Goal: Information Seeking & Learning: Learn about a topic

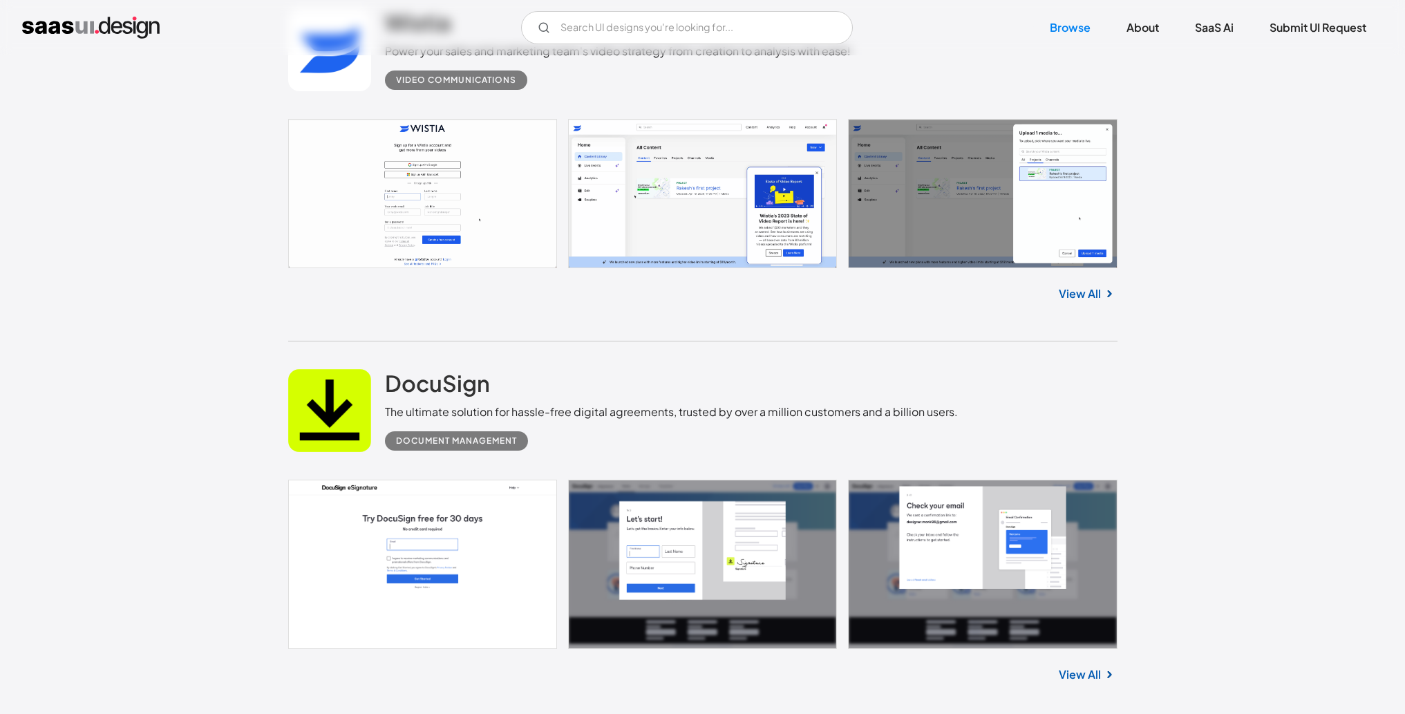
scroll to position [912, 0]
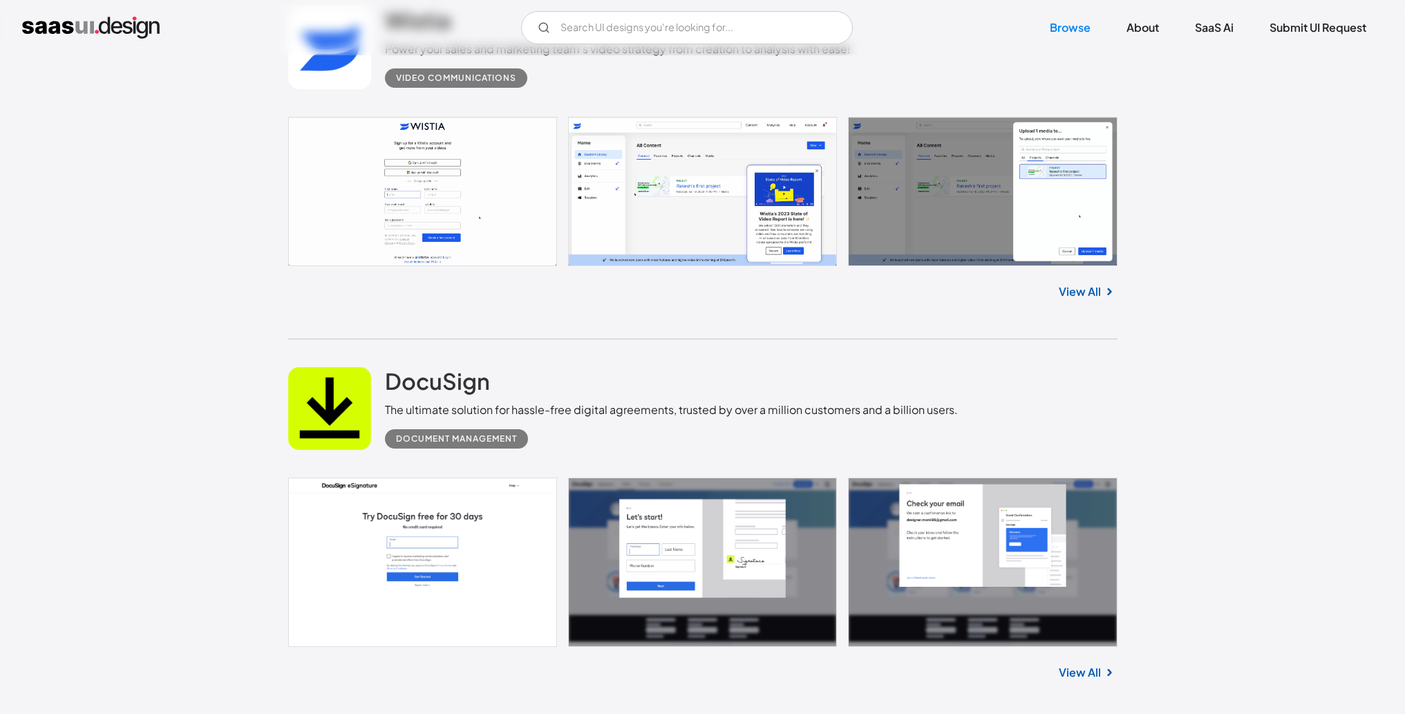
click at [660, 194] on link at bounding box center [702, 191] width 829 height 149
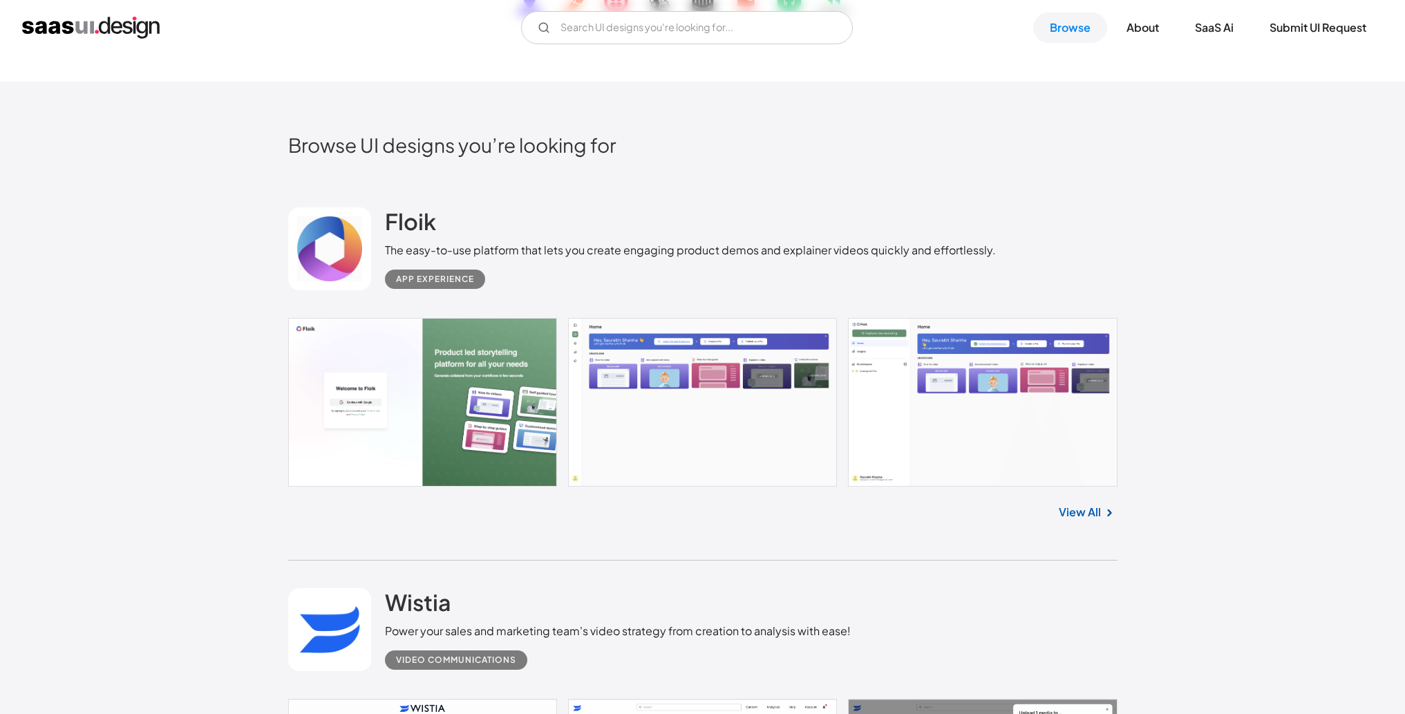
scroll to position [332, 0]
click at [609, 372] on link at bounding box center [702, 401] width 829 height 169
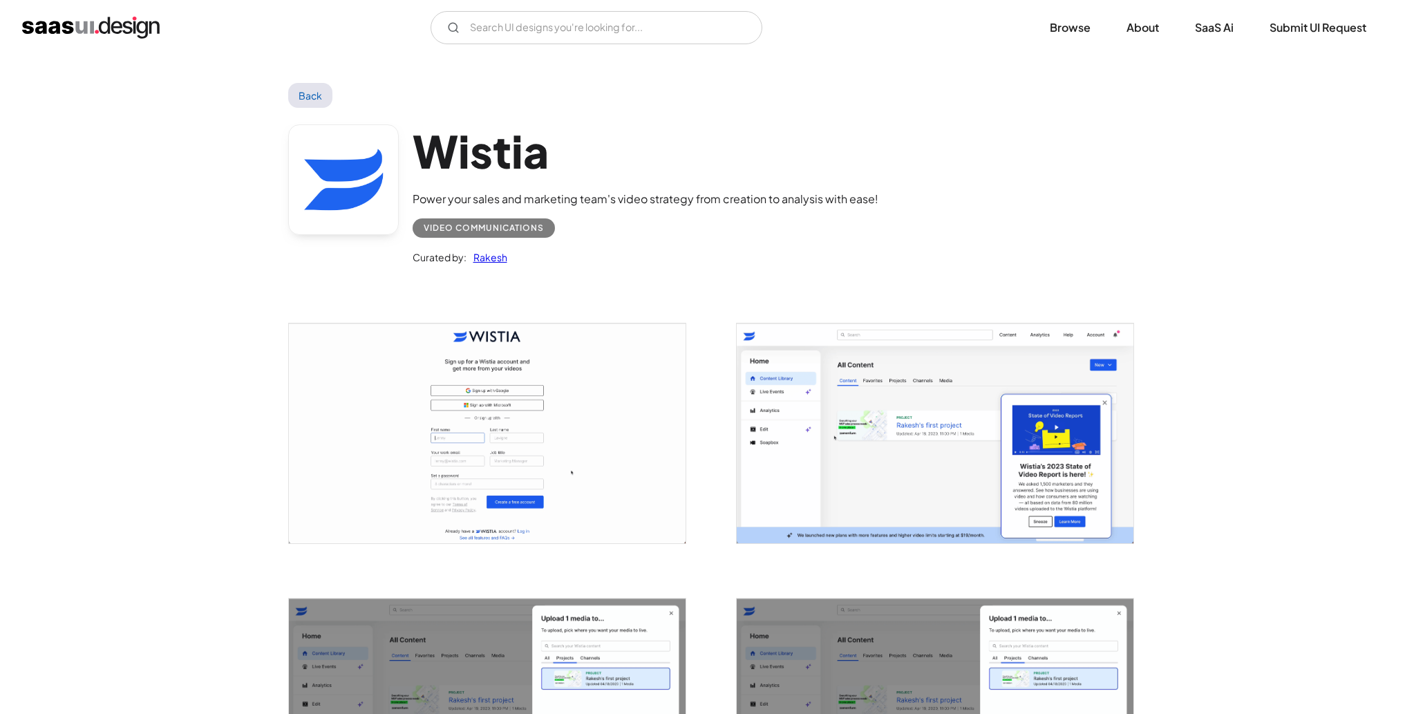
click at [798, 393] on img "open lightbox" at bounding box center [935, 432] width 397 height 219
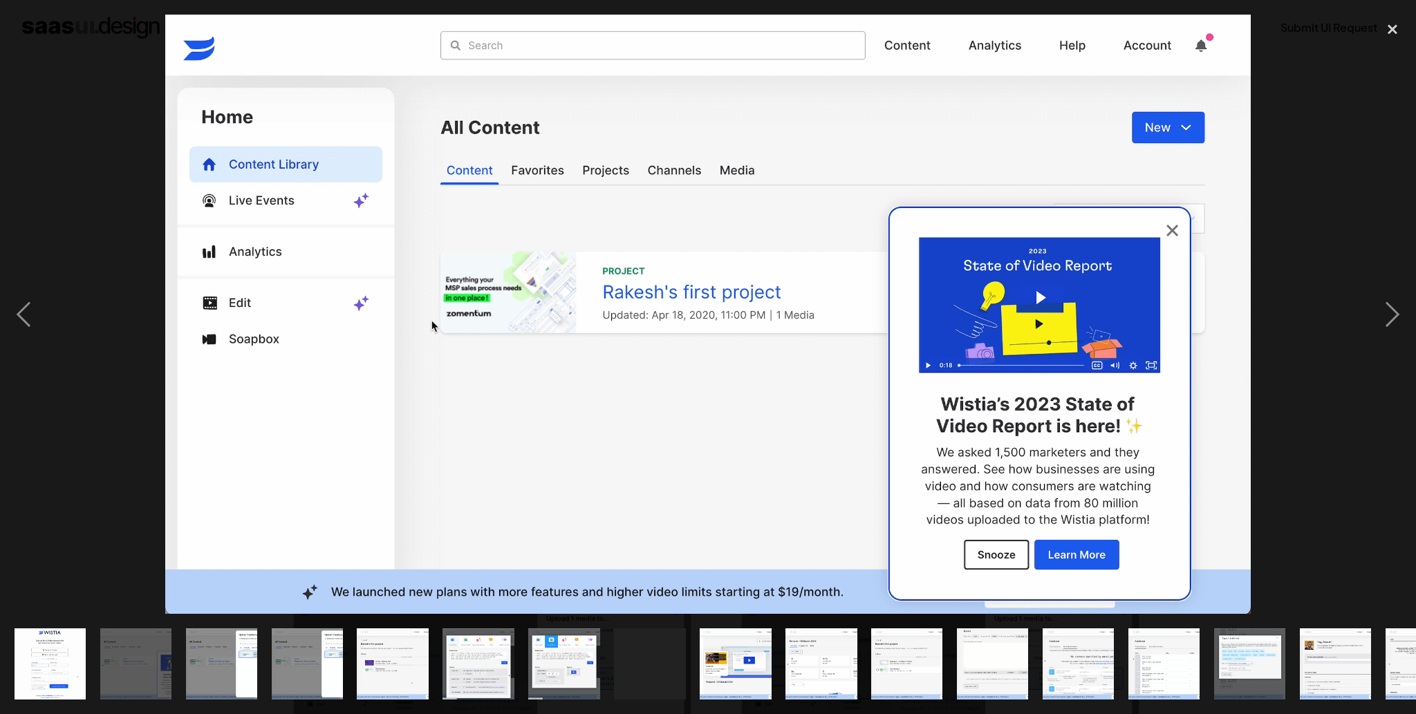
click at [1355, 154] on div at bounding box center [708, 315] width 1416 height 600
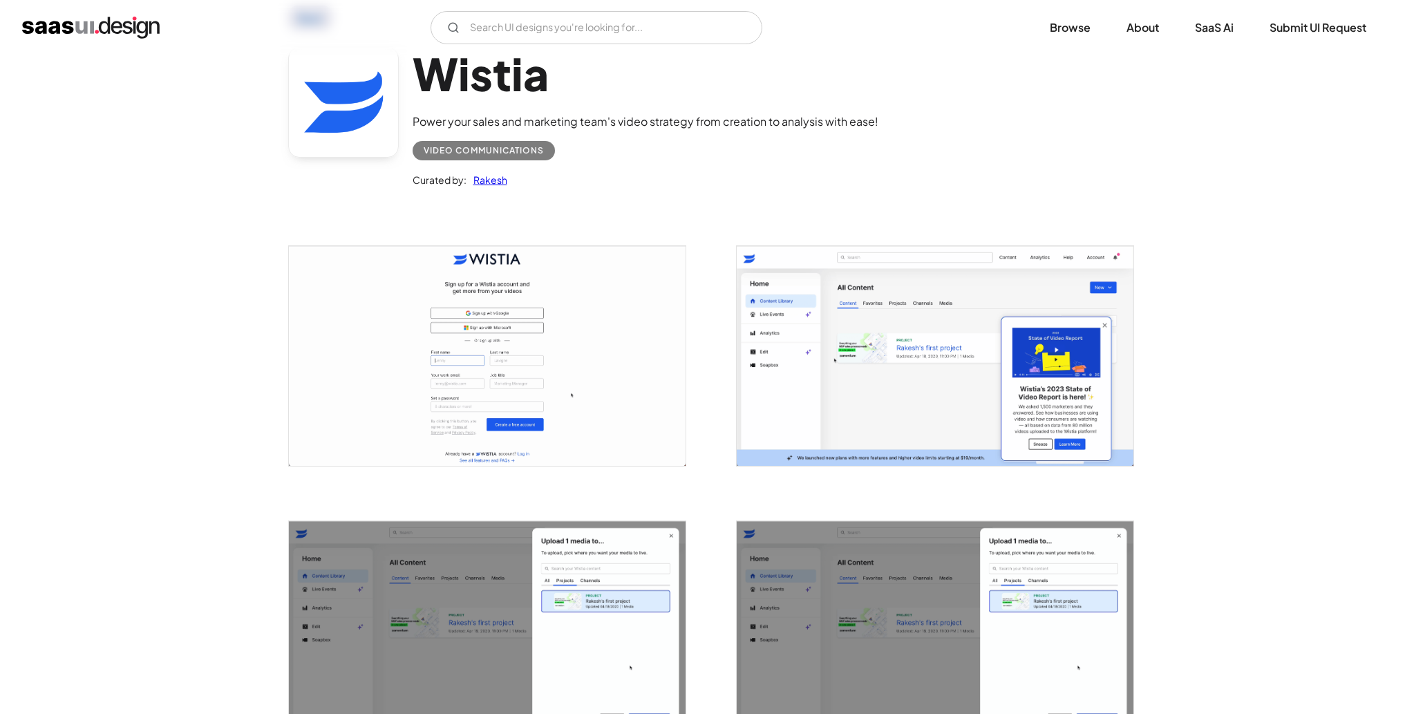
scroll to position [415, 0]
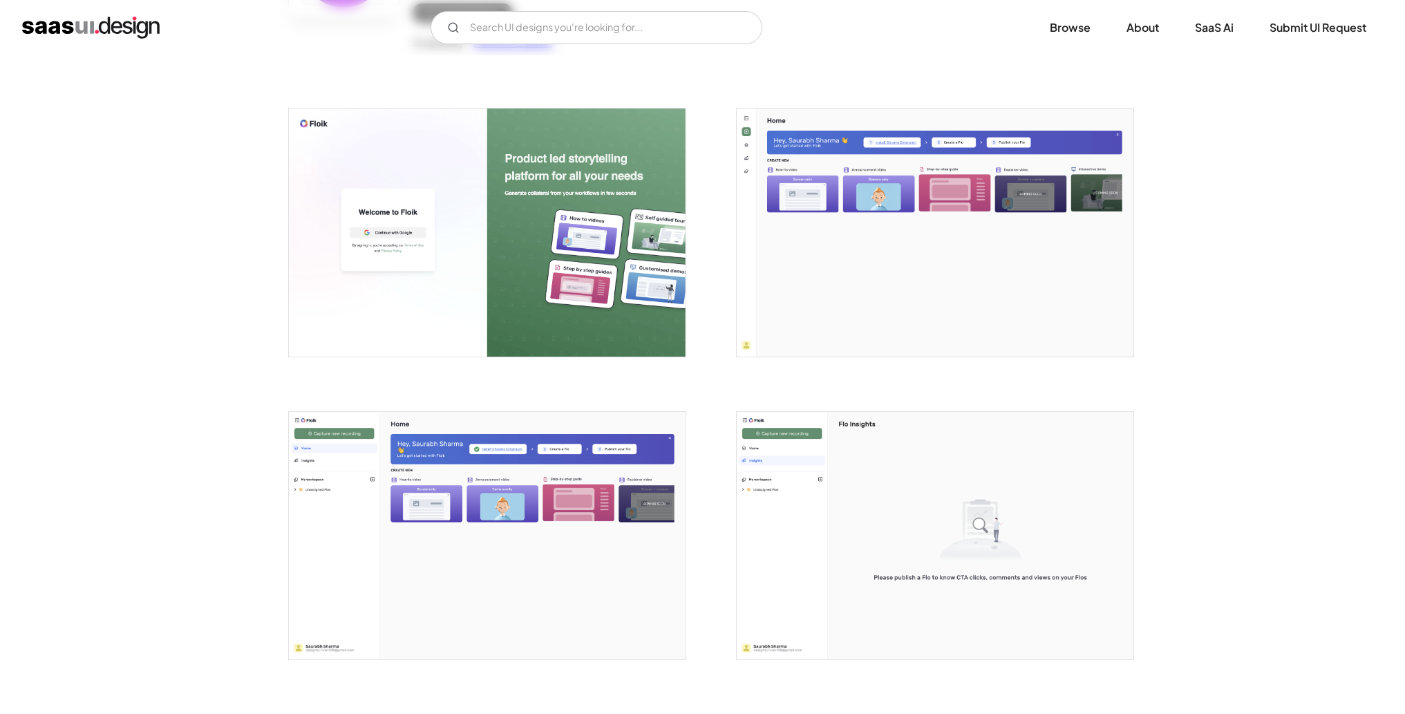
scroll to position [249, 0]
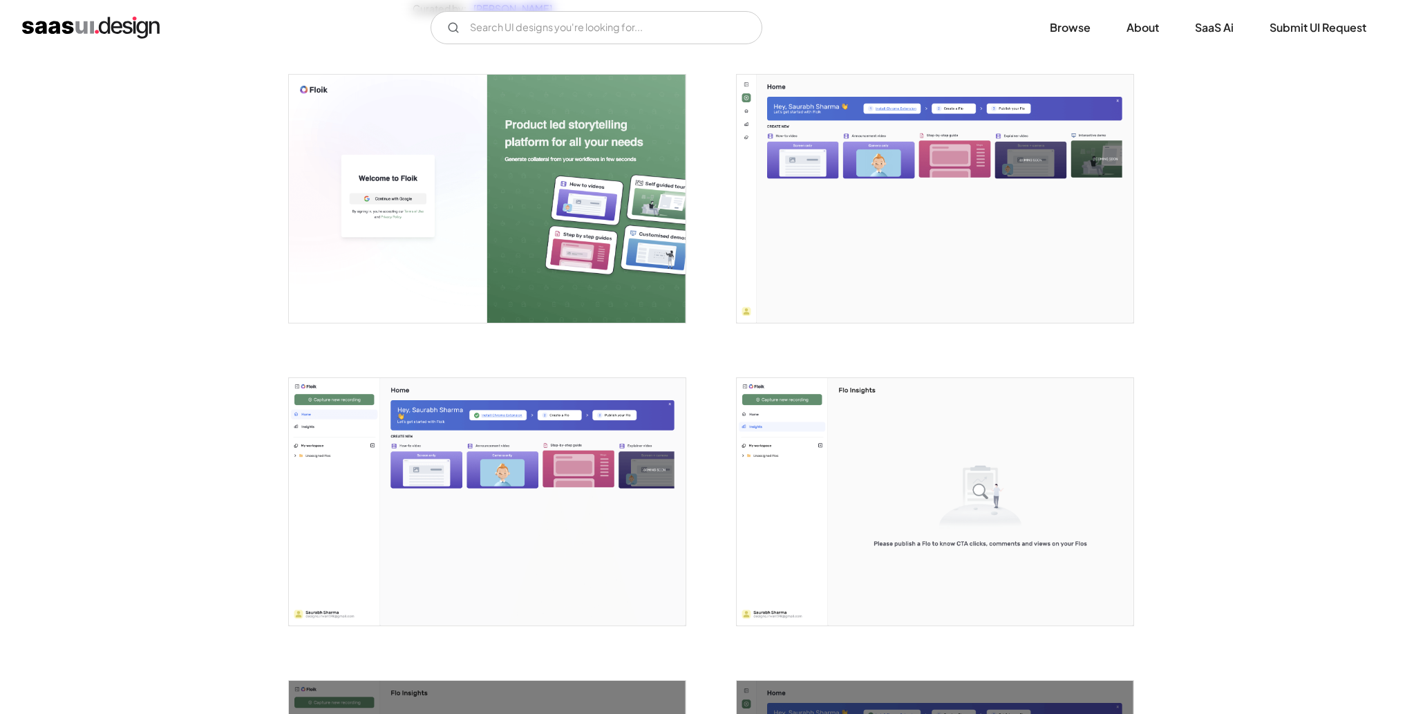
click at [830, 229] on img "open lightbox" at bounding box center [935, 199] width 397 height 248
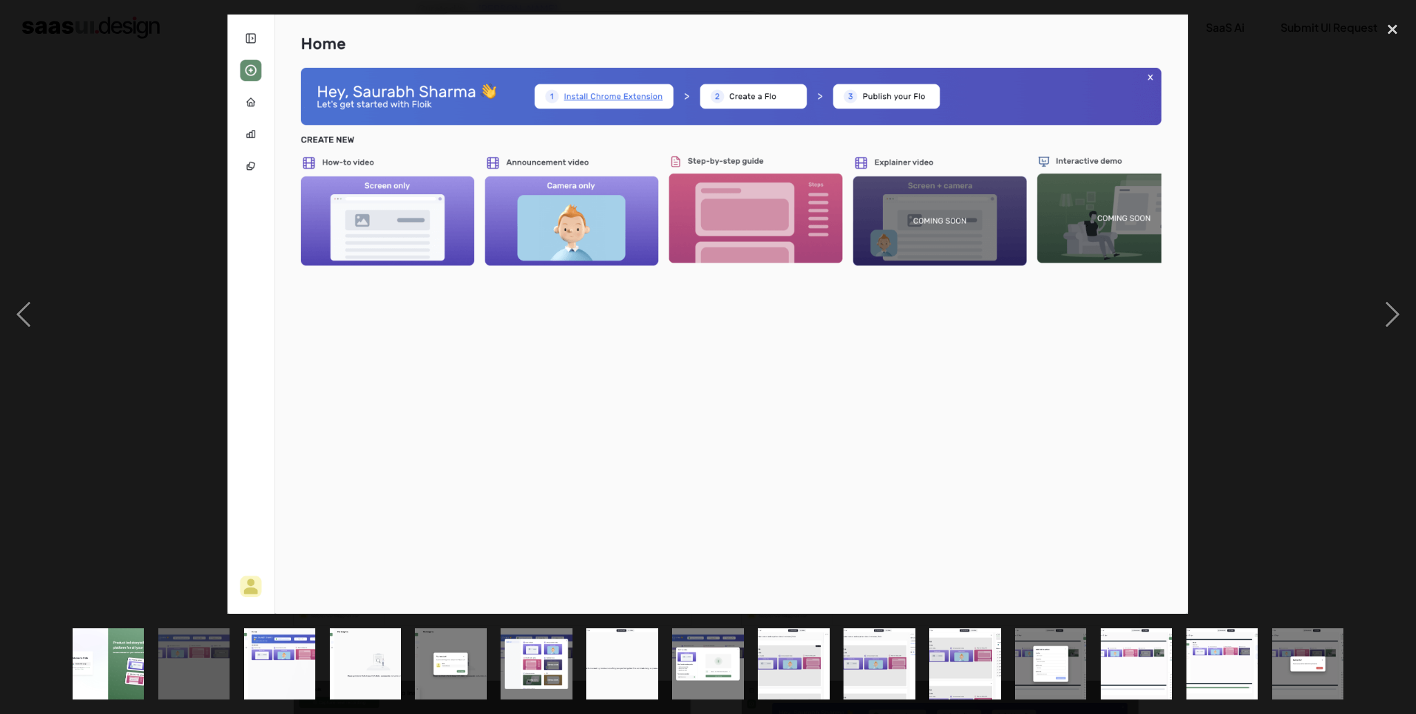
click at [251, 577] on img at bounding box center [707, 315] width 960 height 600
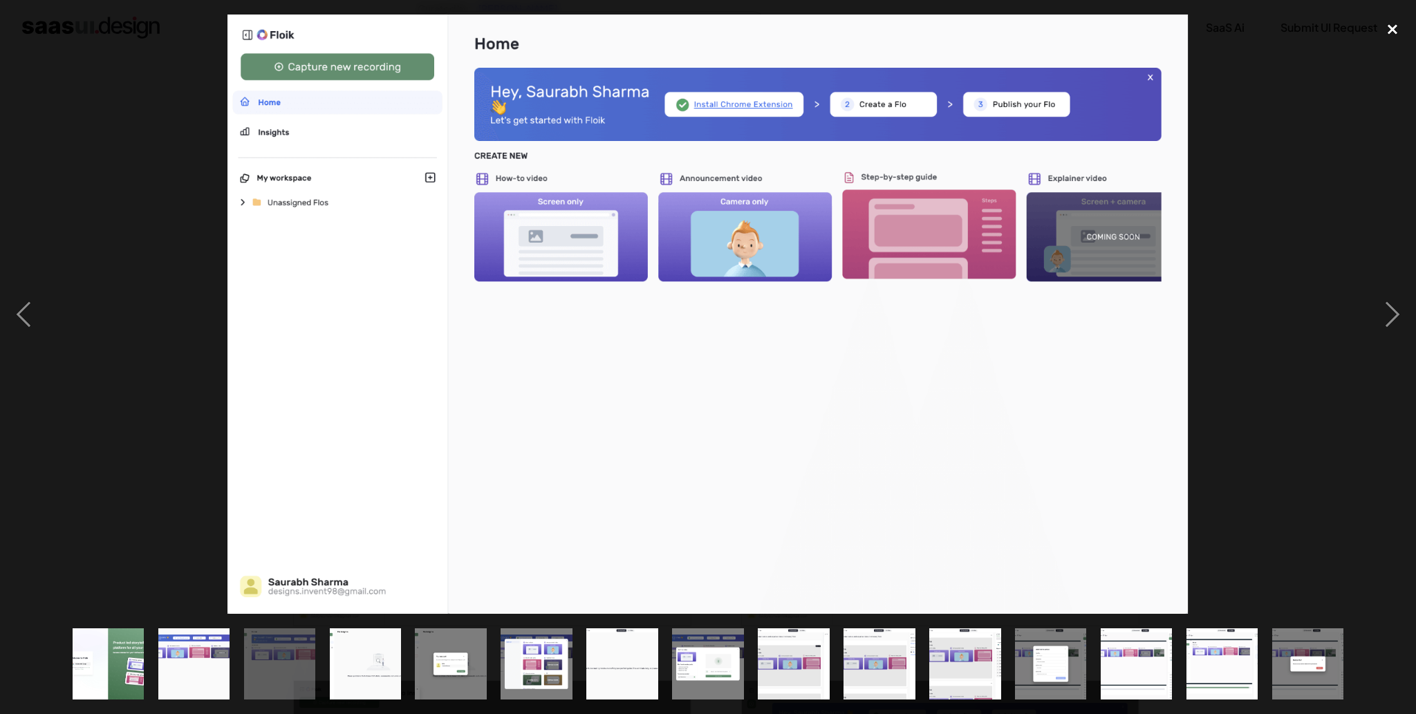
click at [1398, 28] on div "close lightbox" at bounding box center [1392, 30] width 47 height 30
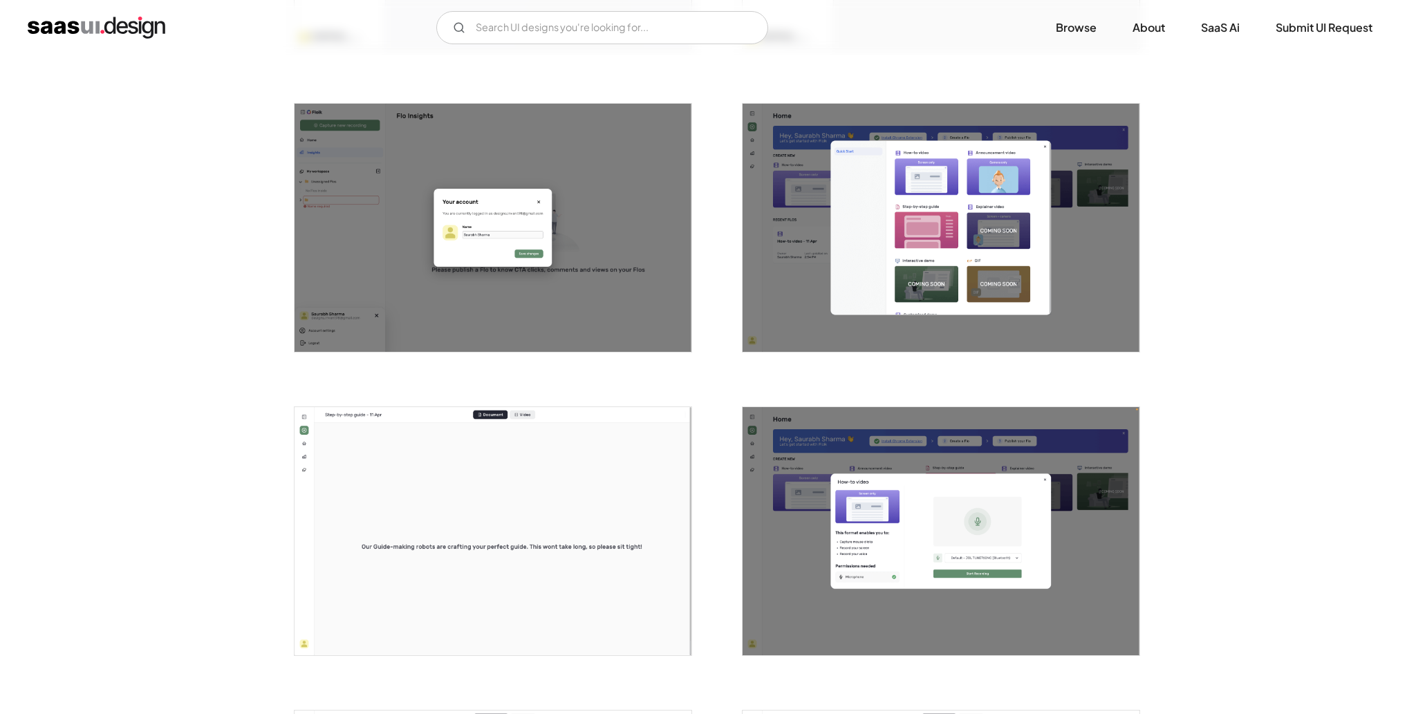
scroll to position [912, 0]
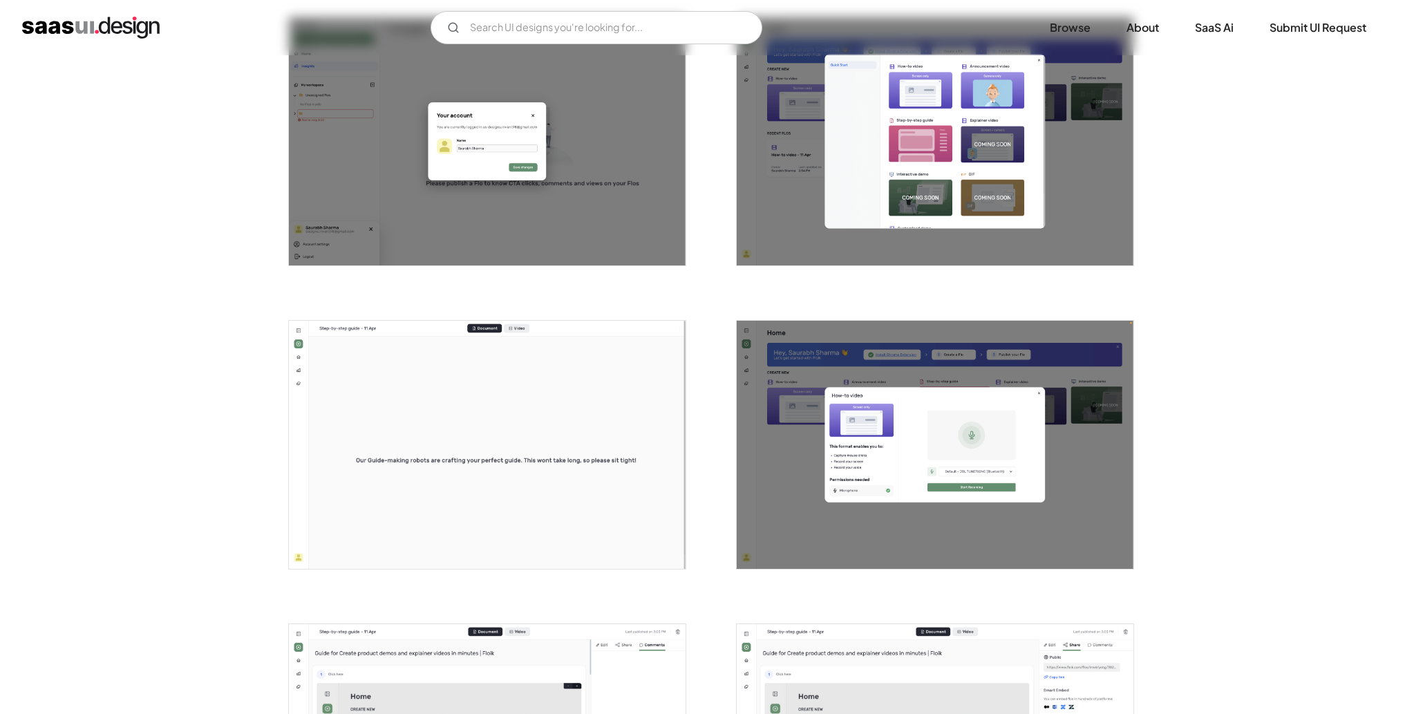
click at [402, 407] on img "open lightbox" at bounding box center [487, 445] width 397 height 248
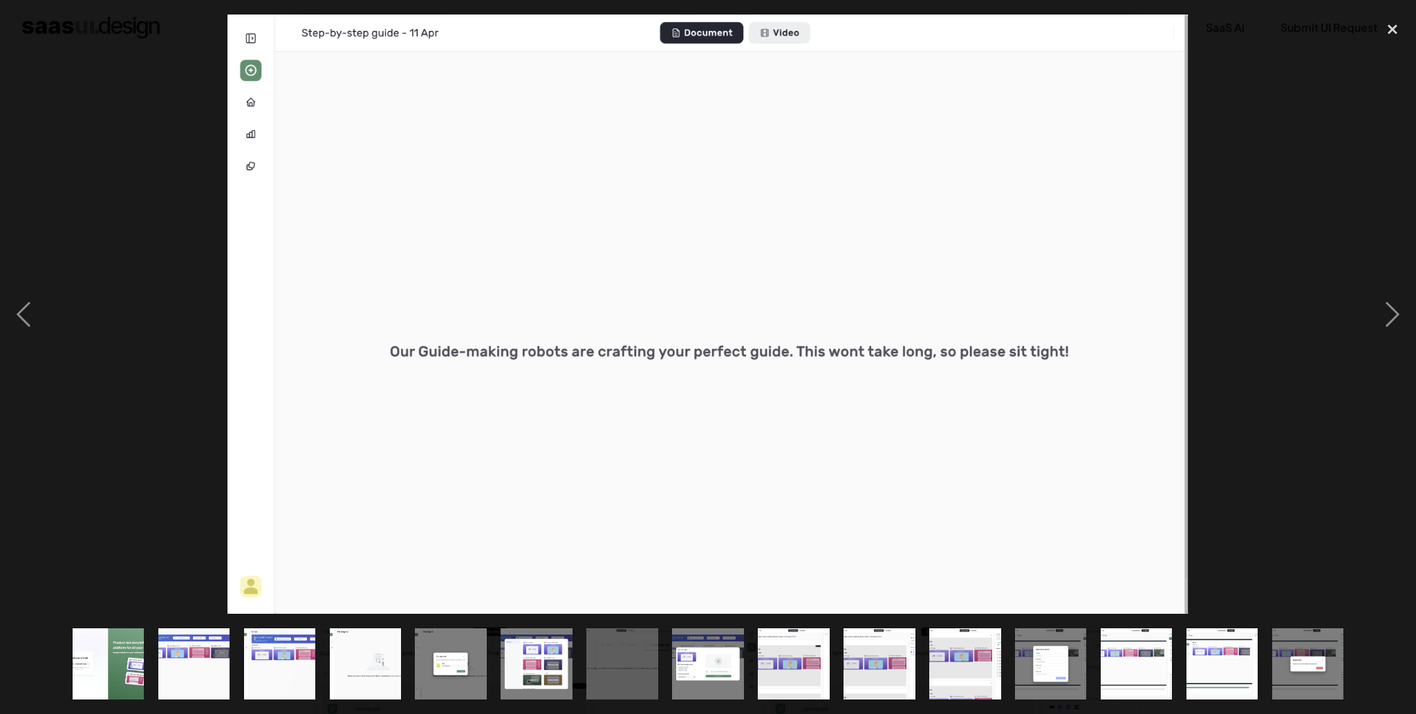
click at [253, 37] on img at bounding box center [707, 315] width 960 height 600
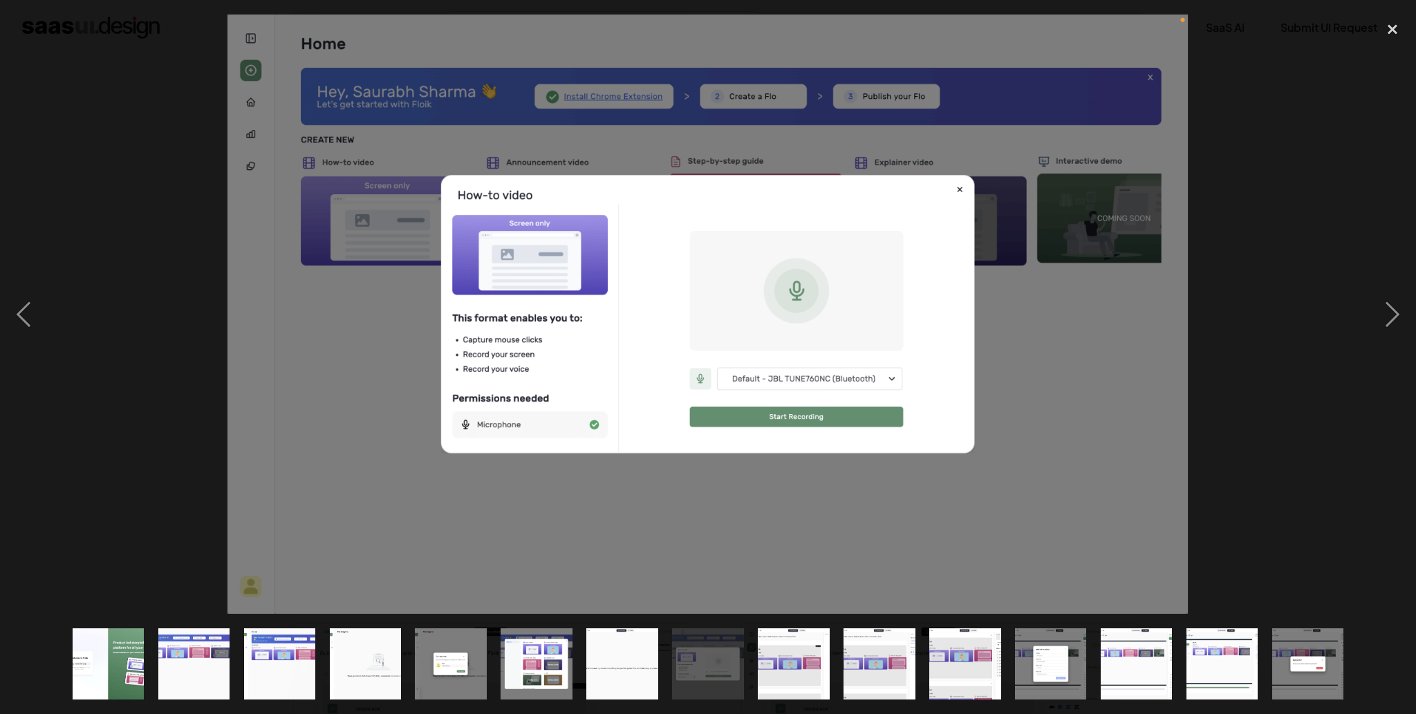
click at [249, 37] on img at bounding box center [707, 315] width 960 height 600
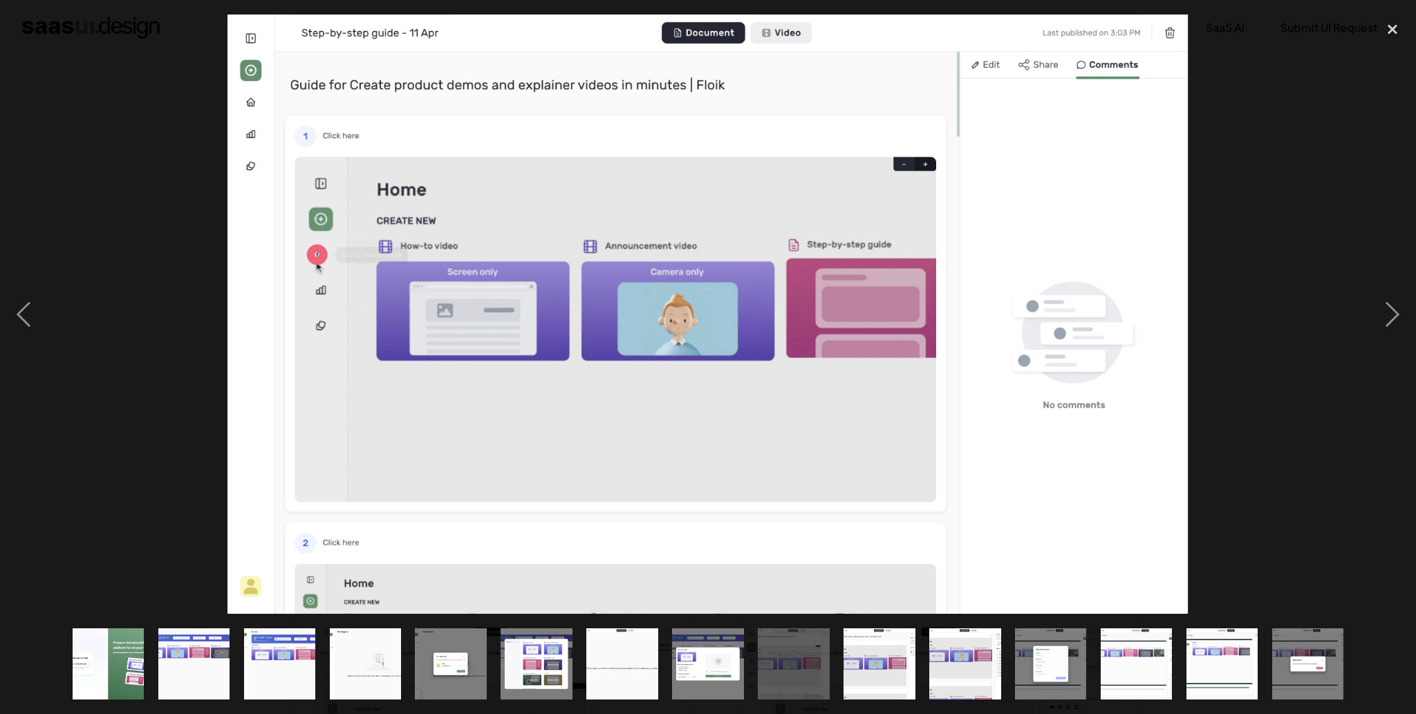
click at [100, 211] on div at bounding box center [708, 315] width 1416 height 600
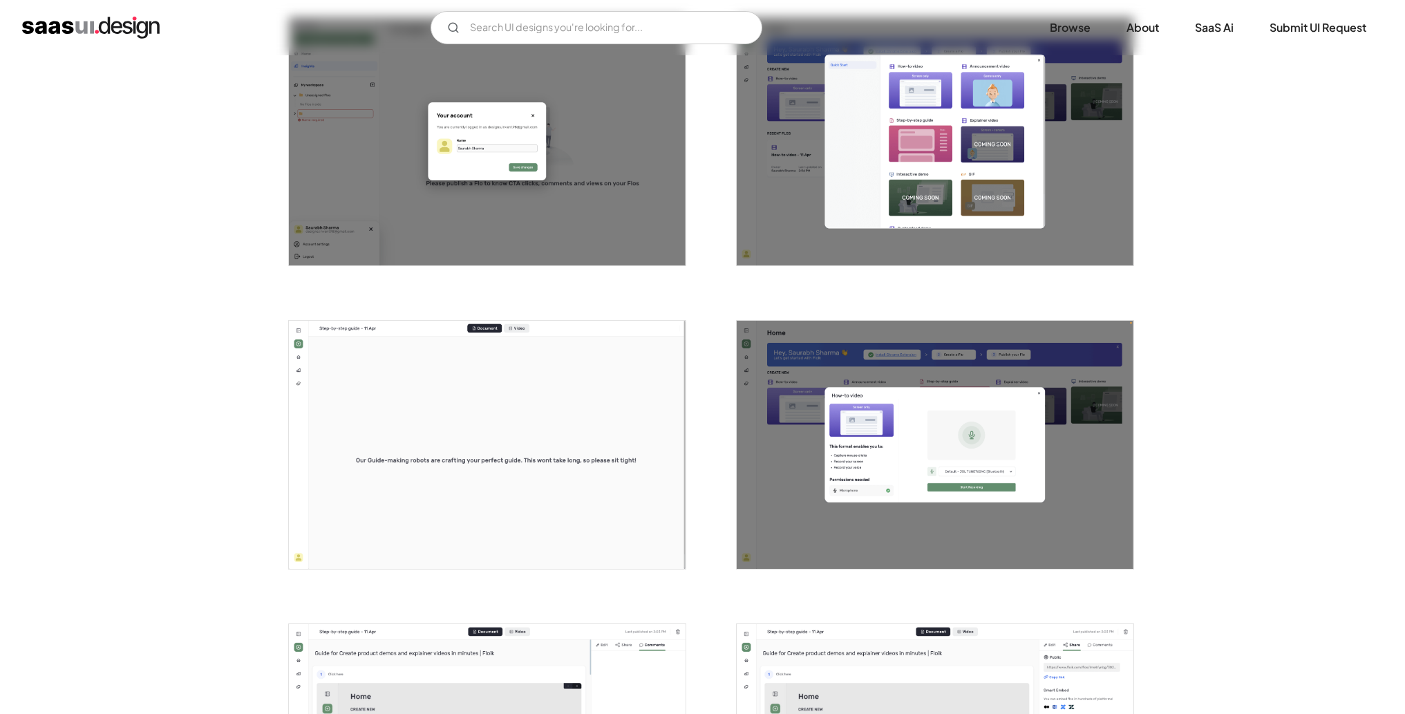
click at [312, 355] on img "open lightbox" at bounding box center [487, 445] width 397 height 248
